Goal: Information Seeking & Learning: Get advice/opinions

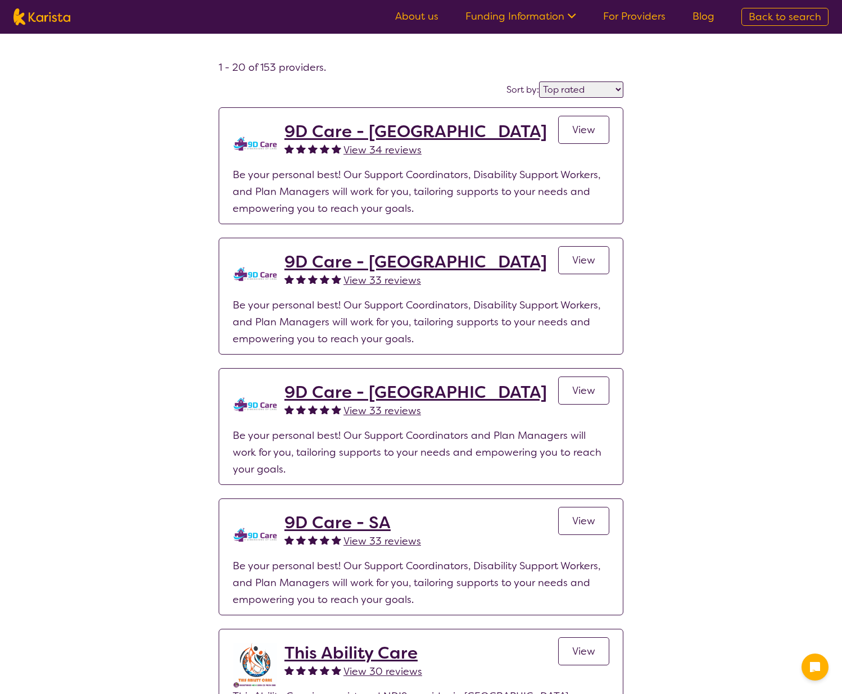
select select "by_score"
click at [428, 15] on link "About us" at bounding box center [416, 16] width 43 height 13
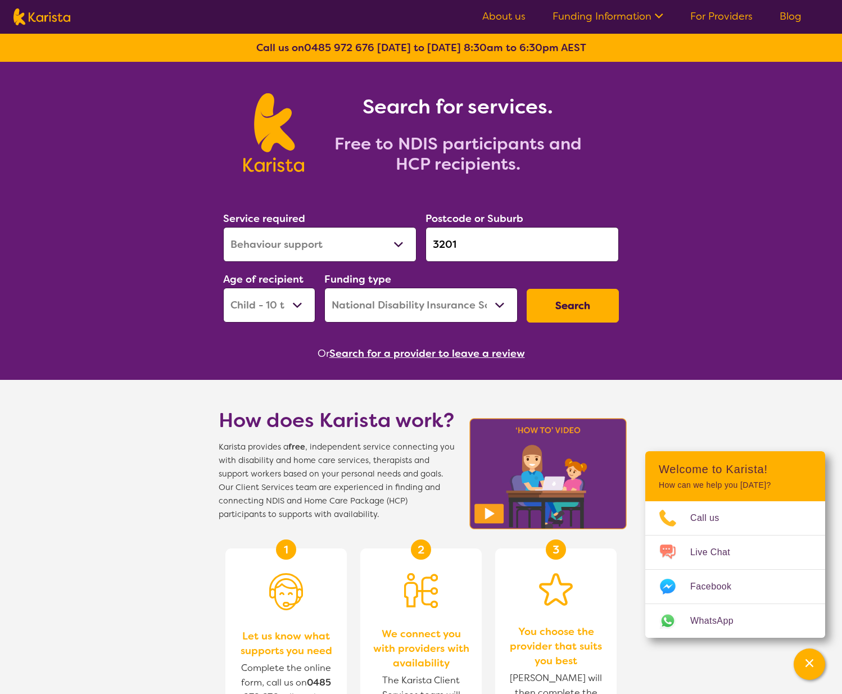
select select "Behaviour support"
select select "CH"
select select "NDIS"
drag, startPoint x: 461, startPoint y: 250, endPoint x: 416, endPoint y: 242, distance: 45.1
click at [416, 242] on div "Service required Allied Health Assistant Assessment ([MEDICAL_DATA] or [MEDICAL…" at bounding box center [421, 266] width 405 height 121
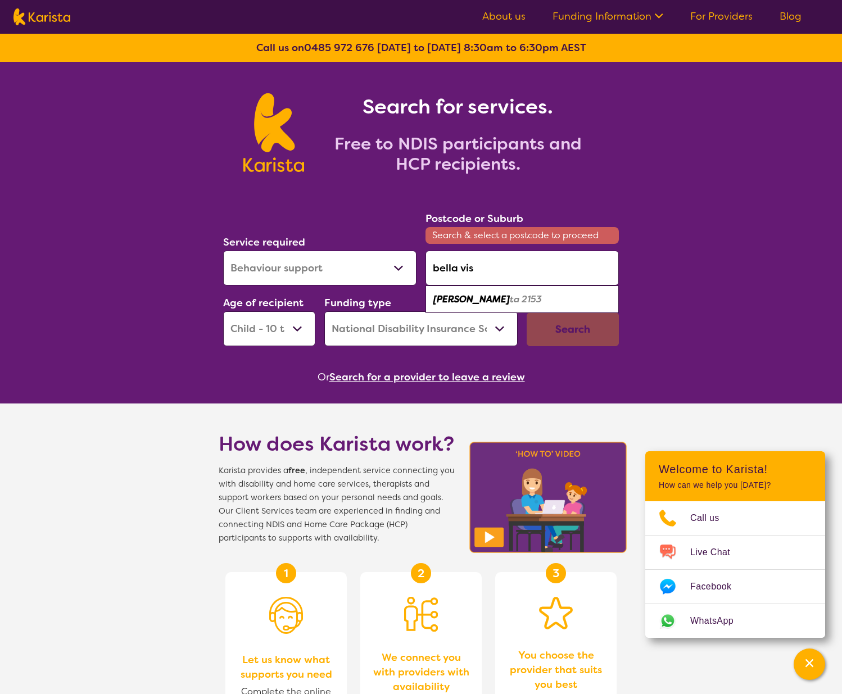
click at [510, 298] on em "ta 2153" at bounding box center [526, 300] width 32 height 12
type input "2153"
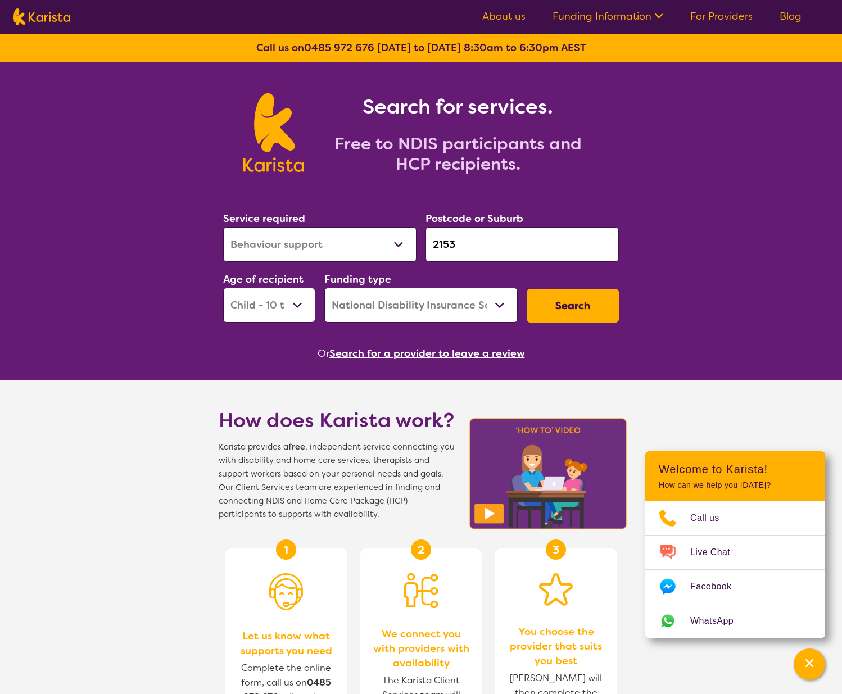
click at [398, 246] on select "Allied Health Assistant Assessment ([MEDICAL_DATA] or [MEDICAL_DATA]) Behaviour…" at bounding box center [319, 244] width 193 height 35
select select "[MEDICAL_DATA]"
click at [223, 227] on select "Allied Health Assistant Assessment ([MEDICAL_DATA] or [MEDICAL_DATA]) Behaviour…" at bounding box center [319, 244] width 193 height 35
click at [571, 308] on button "Search" at bounding box center [573, 306] width 92 height 34
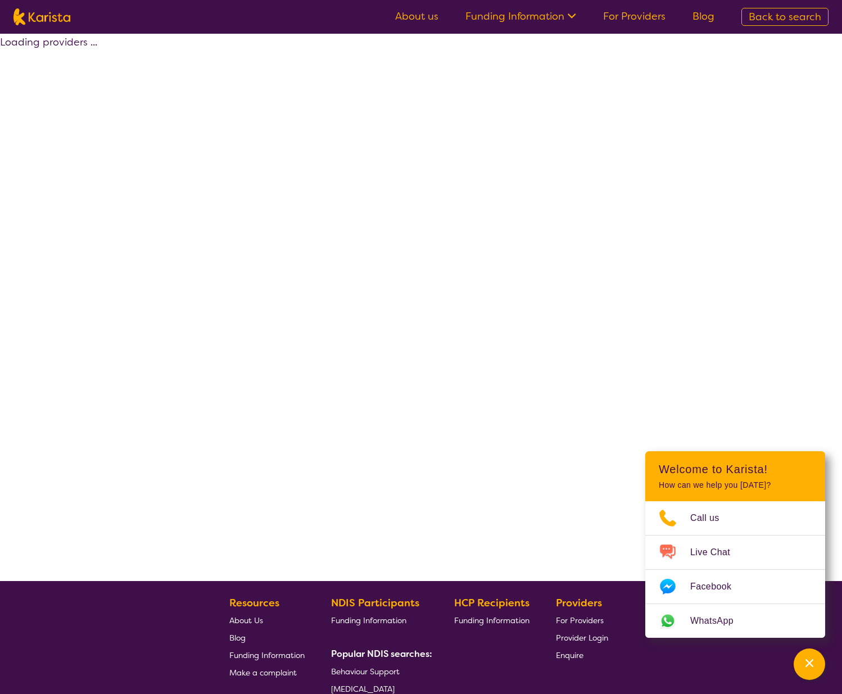
select select "by_score"
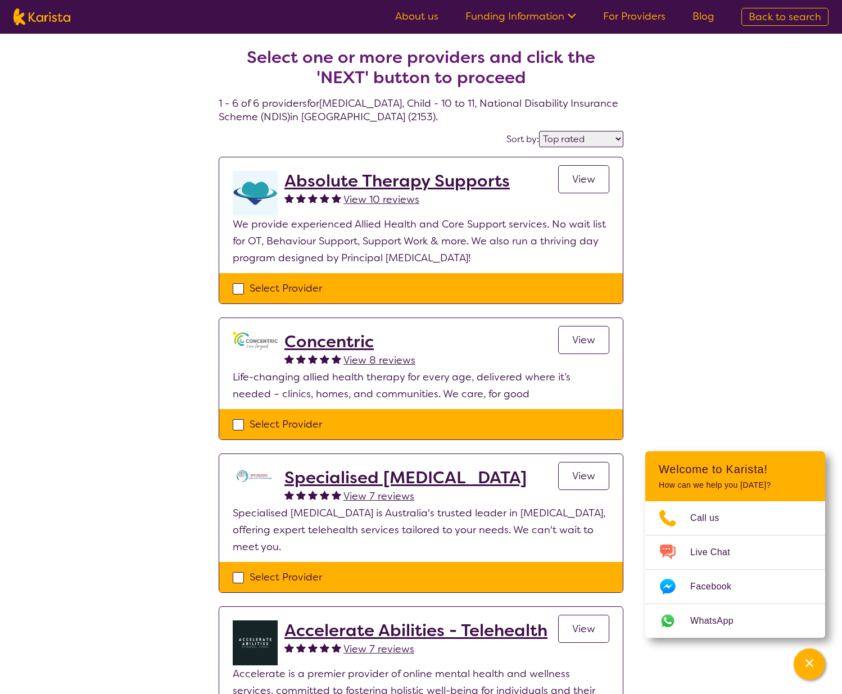
select select "[MEDICAL_DATA]"
select select "CH"
select select "NDIS"
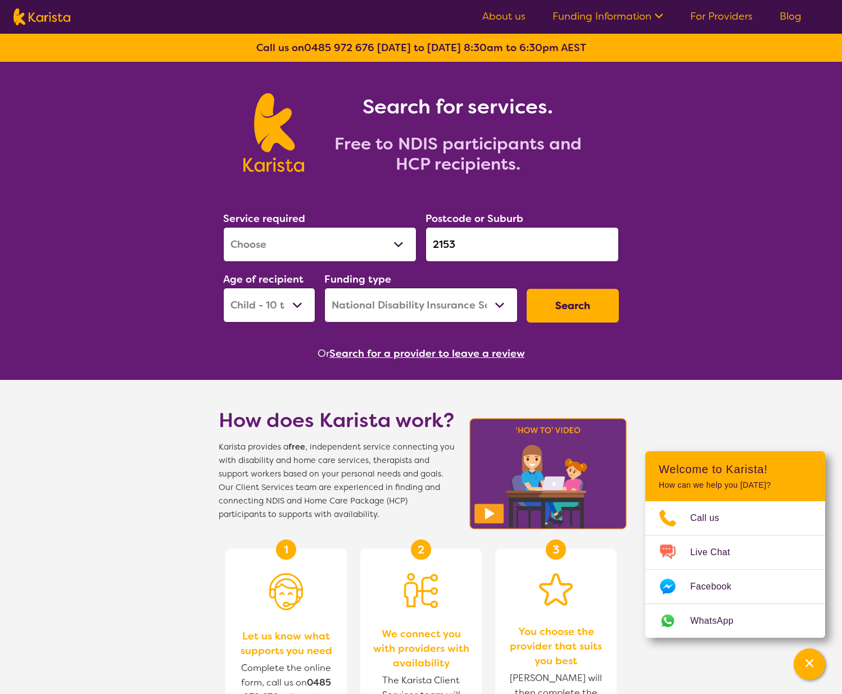
click at [381, 251] on select "Allied Health Assistant Assessment ([MEDICAL_DATA] or [MEDICAL_DATA]) Behaviour…" at bounding box center [319, 244] width 193 height 35
select select "Behaviour support"
click at [223, 227] on select "Allied Health Assistant Assessment ([MEDICAL_DATA] or [MEDICAL_DATA]) Behaviour…" at bounding box center [319, 244] width 193 height 35
drag, startPoint x: 461, startPoint y: 243, endPoint x: 373, endPoint y: 237, distance: 87.9
click at [373, 237] on div "Service required Allied Health Assistant Assessment ([MEDICAL_DATA] or [MEDICAL…" at bounding box center [421, 266] width 405 height 121
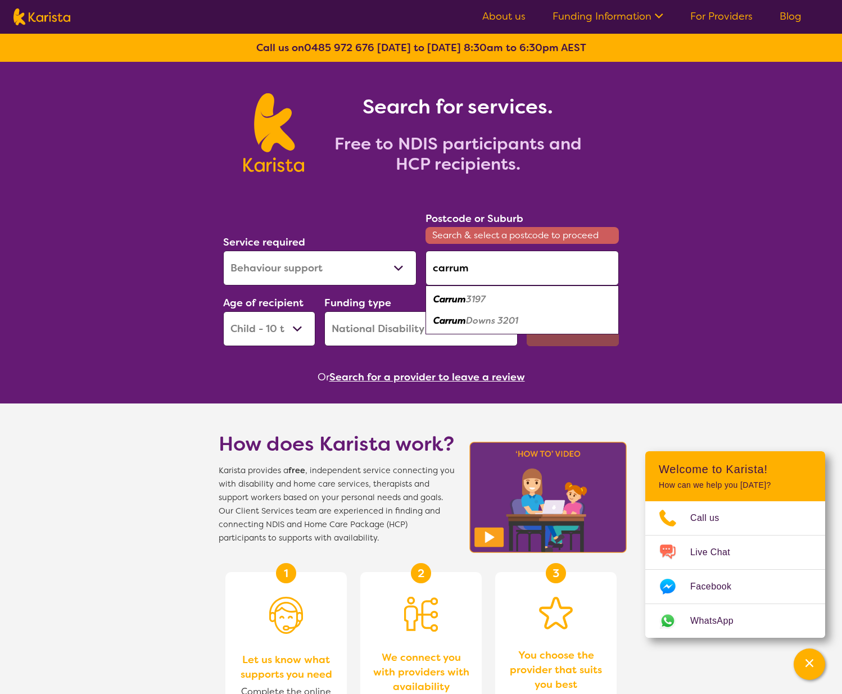
click at [522, 301] on div "Carrum 3197" at bounding box center [522, 299] width 182 height 21
type input "3197"
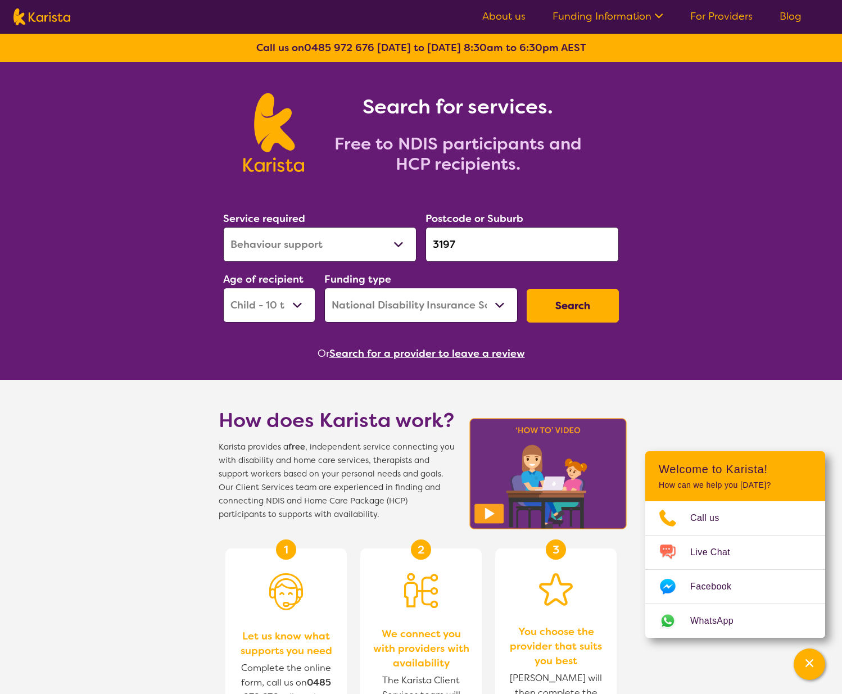
click at [517, 255] on input "3197" at bounding box center [522, 244] width 193 height 35
click at [547, 301] on button "Search" at bounding box center [573, 306] width 92 height 34
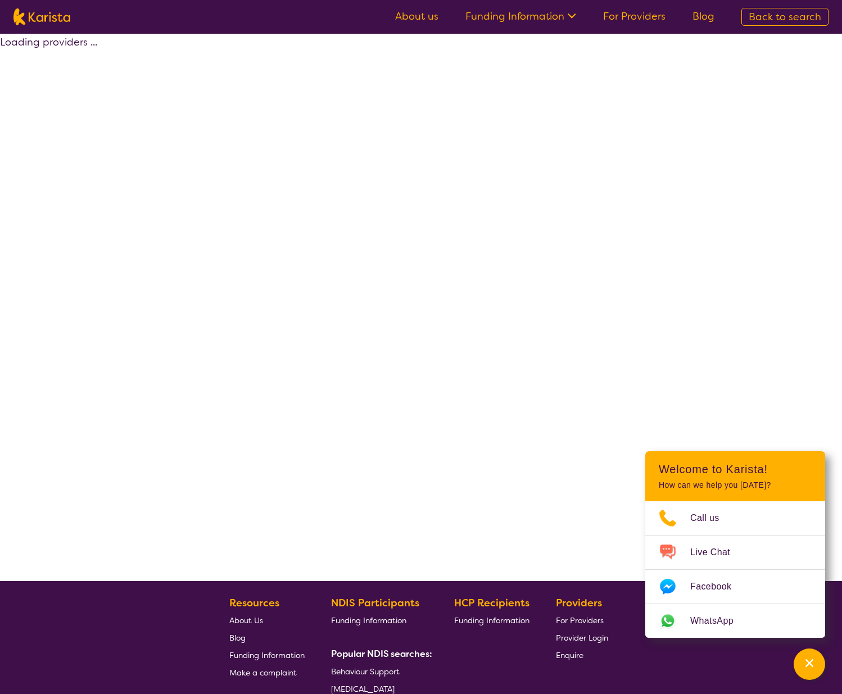
select select "by_score"
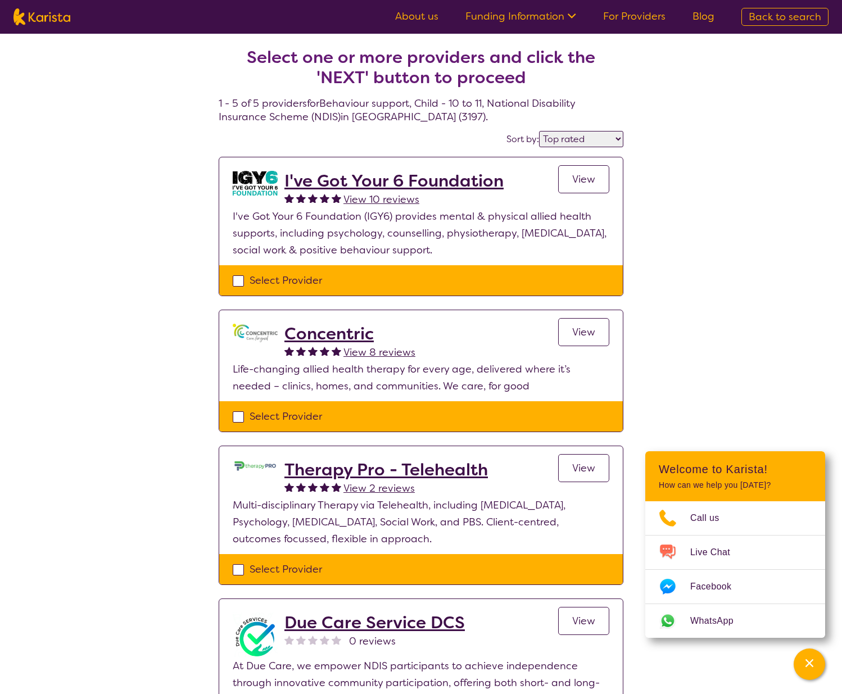
click at [426, 192] on div "View 10 reviews" at bounding box center [394, 199] width 219 height 17
select select "Behaviour support"
select select "CH"
select select "NDIS"
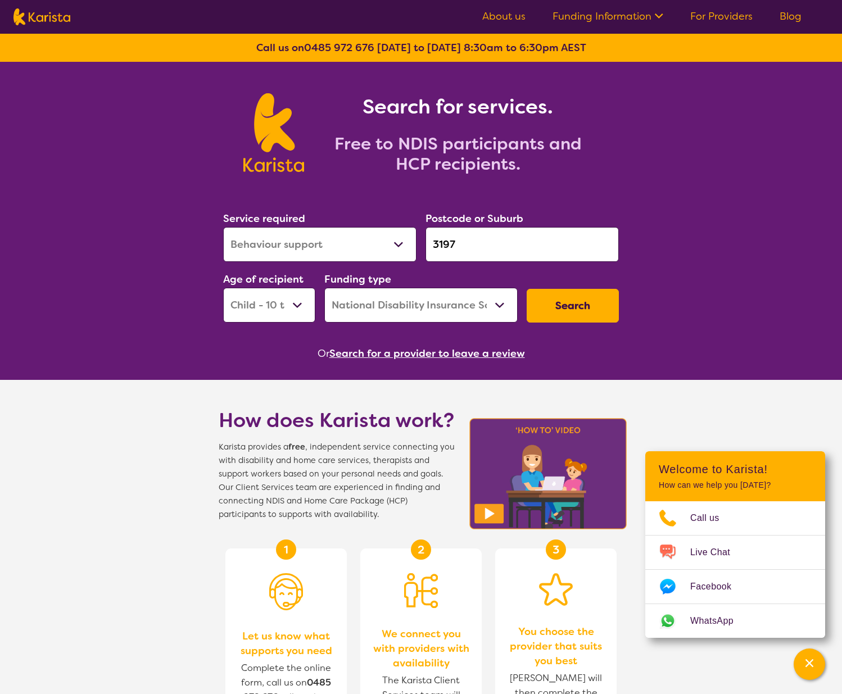
click at [339, 254] on select "Allied Health Assistant Assessment ([MEDICAL_DATA] or [MEDICAL_DATA]) Behaviour…" at bounding box center [319, 244] width 193 height 35
select select "Physiotherapy"
click at [223, 227] on select "Allied Health Assistant Assessment ([MEDICAL_DATA] or [MEDICAL_DATA]) Behaviour…" at bounding box center [319, 244] width 193 height 35
drag, startPoint x: 456, startPoint y: 246, endPoint x: 380, endPoint y: 244, distance: 76.5
click at [380, 244] on div "Service required Allied Health Assistant Assessment ([MEDICAL_DATA] or [MEDICAL…" at bounding box center [421, 266] width 405 height 121
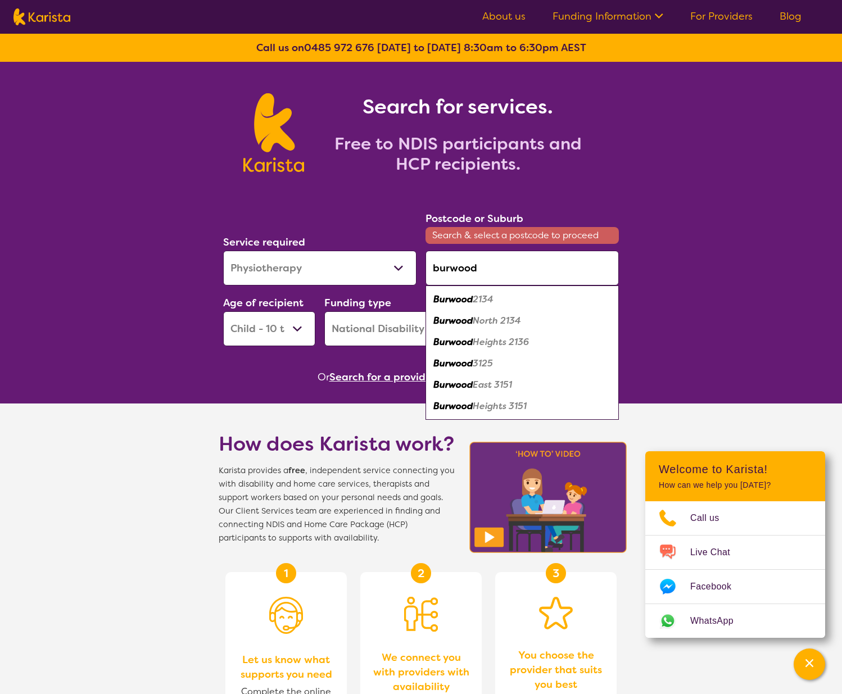
click at [477, 299] on em "2134" at bounding box center [483, 300] width 21 height 12
type input "2134"
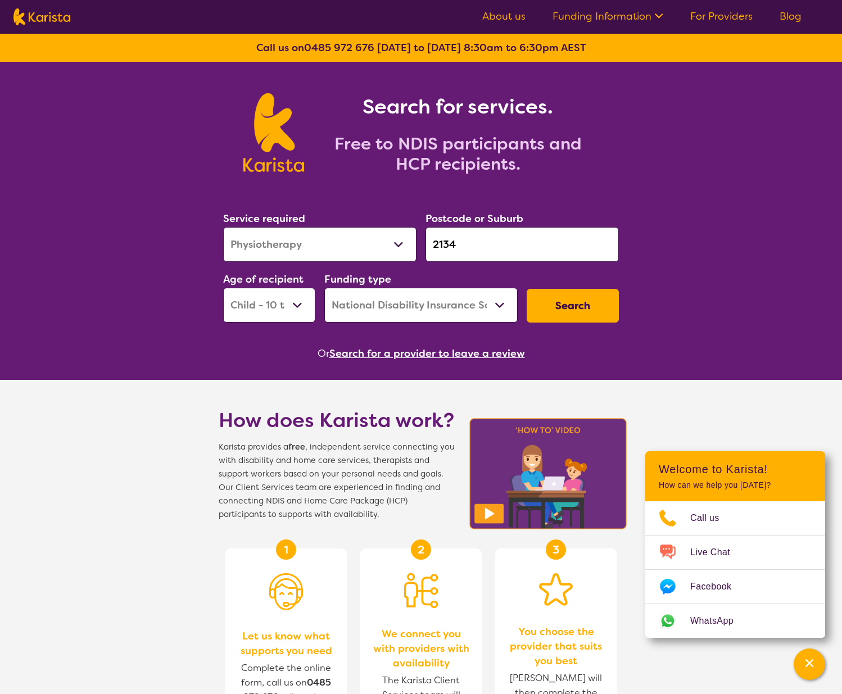
click at [580, 297] on button "Search" at bounding box center [573, 306] width 92 height 34
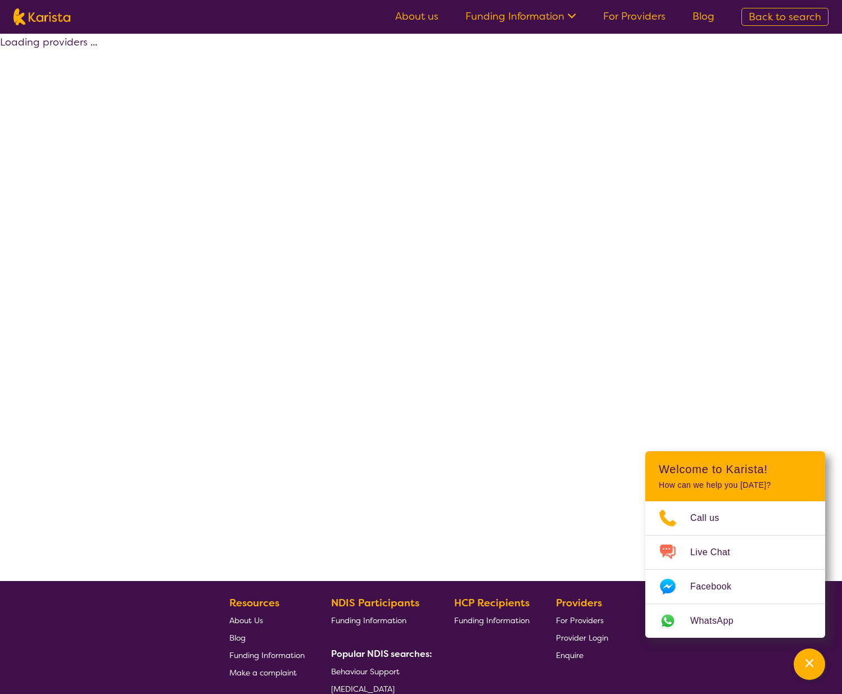
select select "by_score"
